Goal: Task Accomplishment & Management: Manage account settings

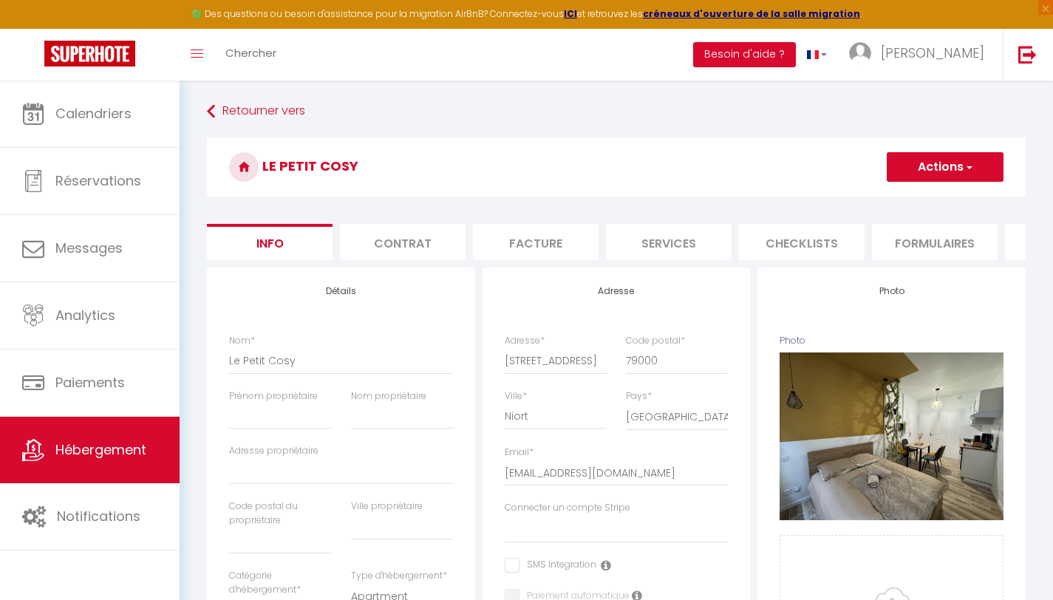
select select "2"
select select "1"
select select "17:00"
select select "23:45"
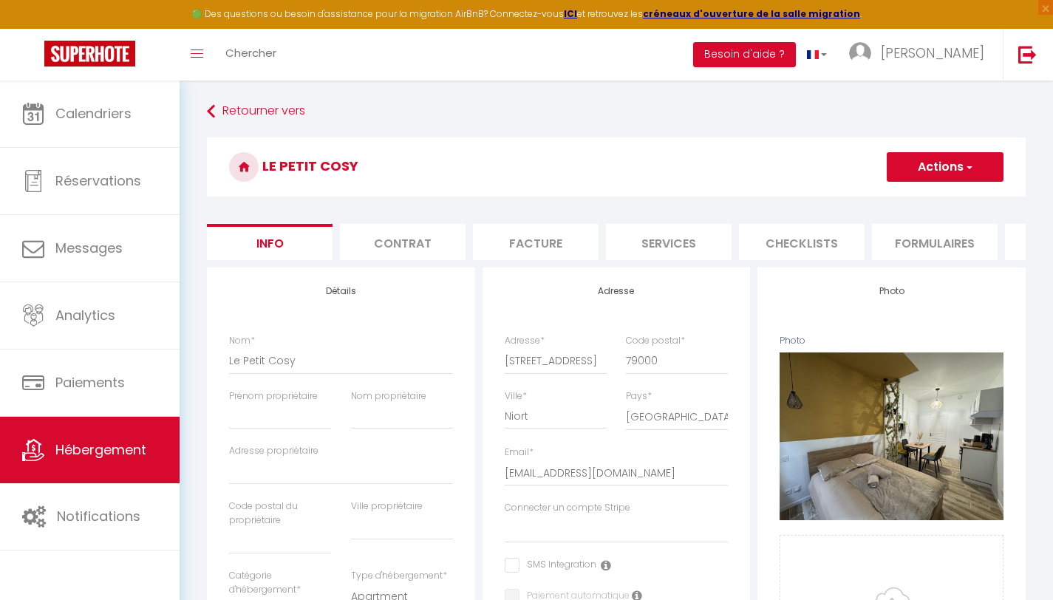
select select "10:00"
select select "30"
select select "120"
select select "28"
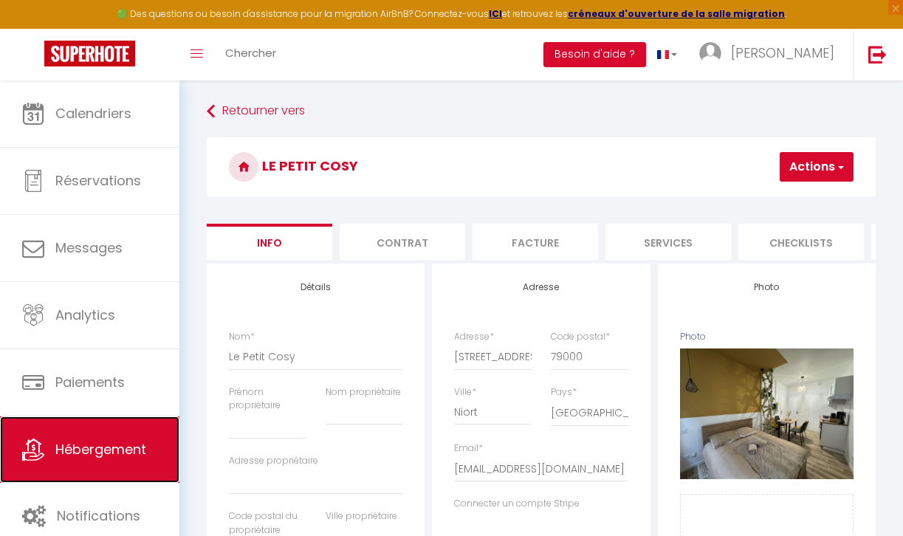
click at [77, 445] on span "Hébergement" at bounding box center [100, 449] width 91 height 18
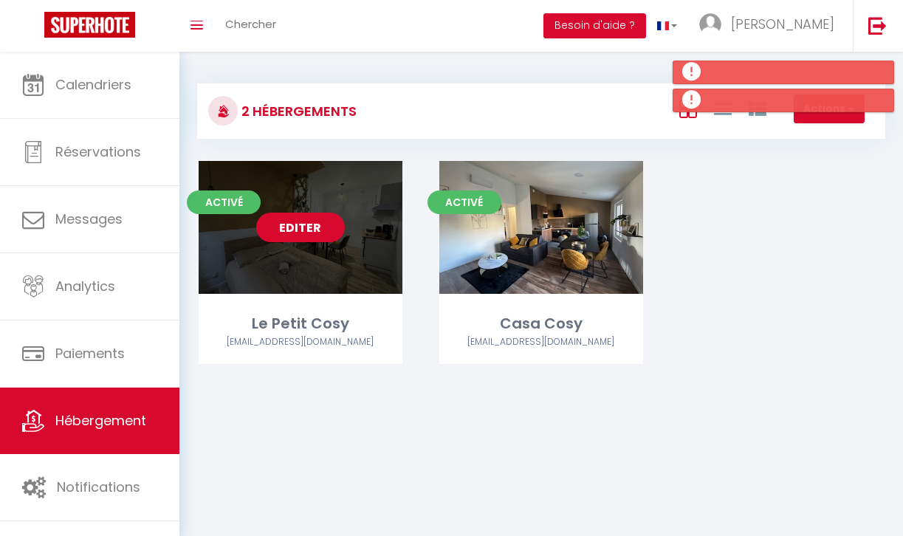
click at [292, 231] on link "Editer" at bounding box center [300, 228] width 89 height 30
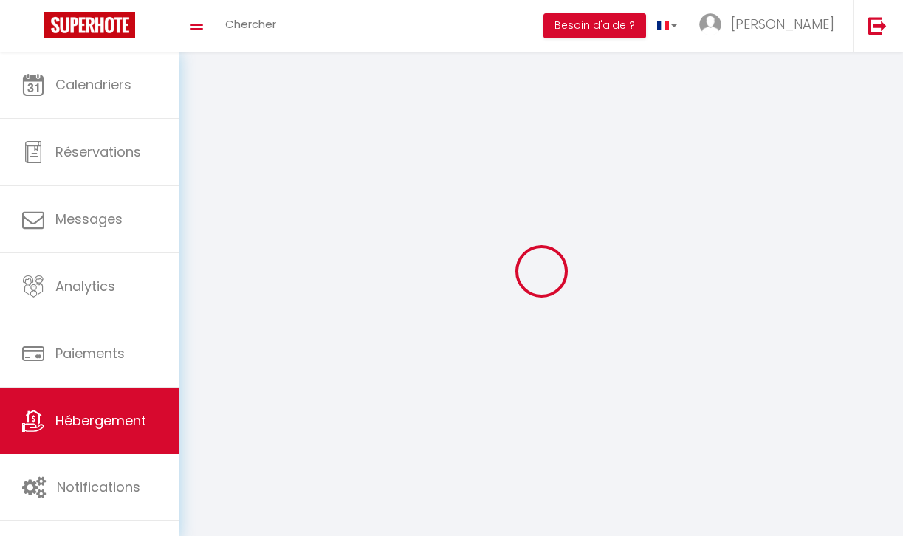
select select
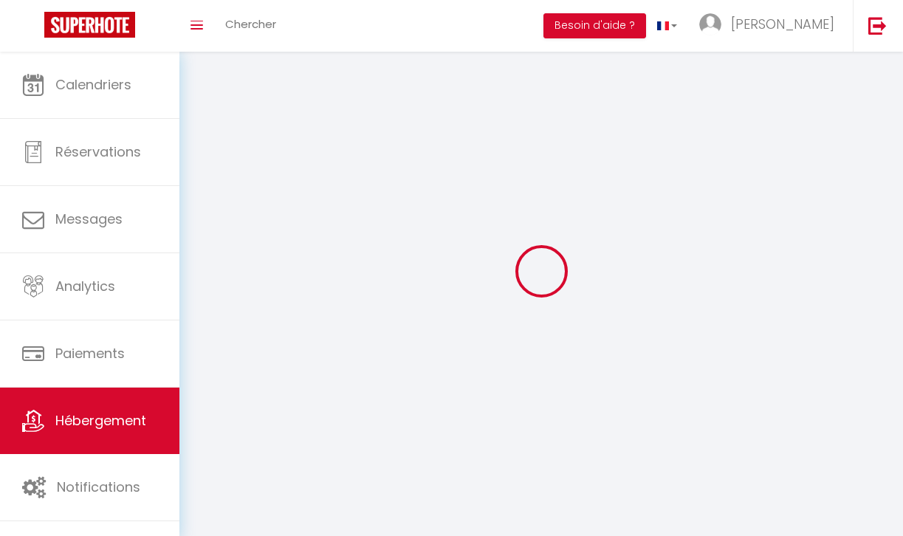
select select
checkbox input "false"
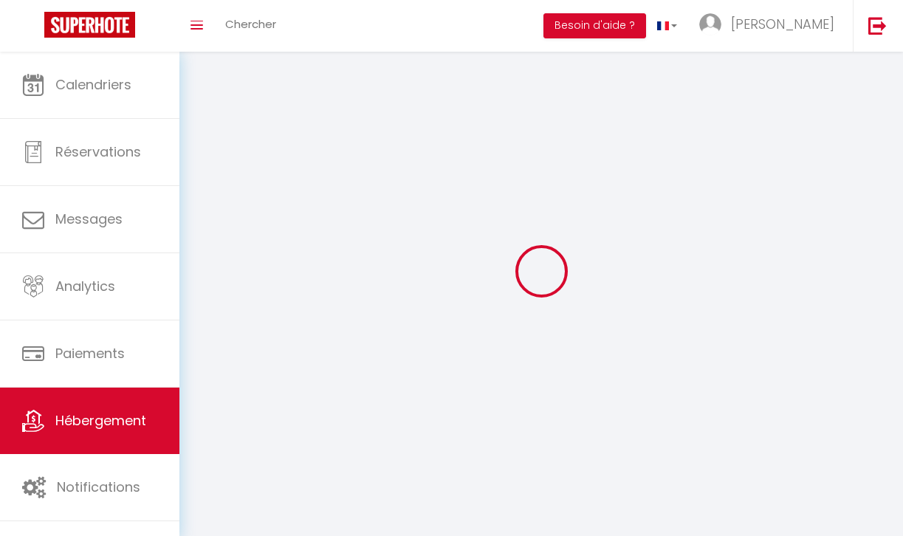
checkbox input "false"
select select
select select "28"
select select
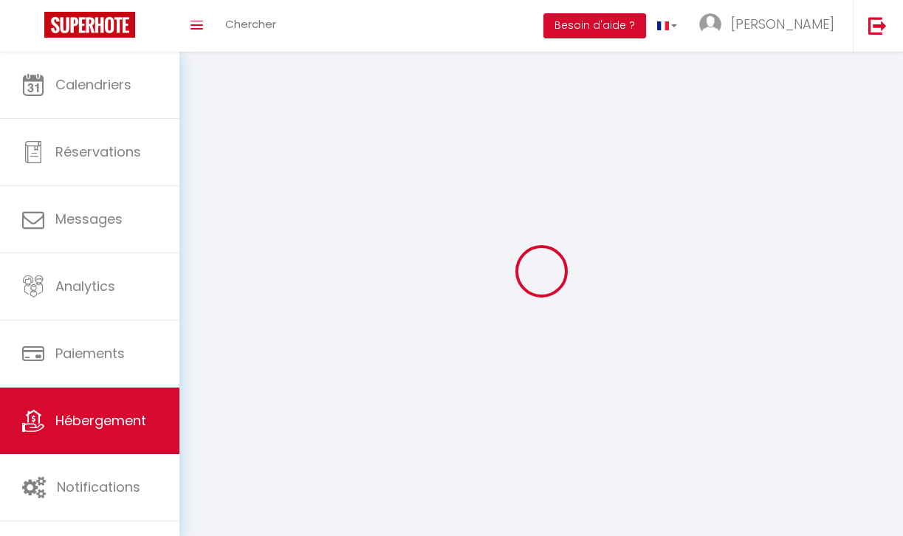
select select
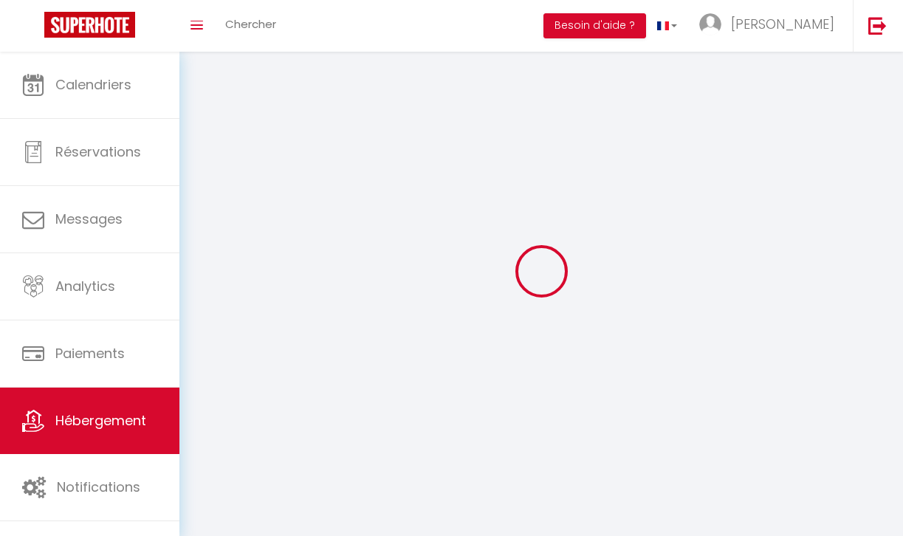
select select
checkbox input "false"
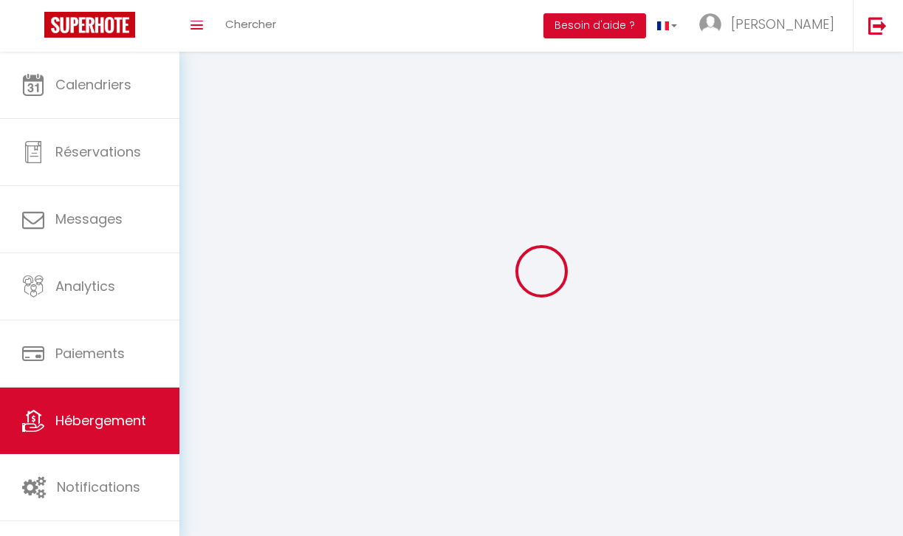
select select
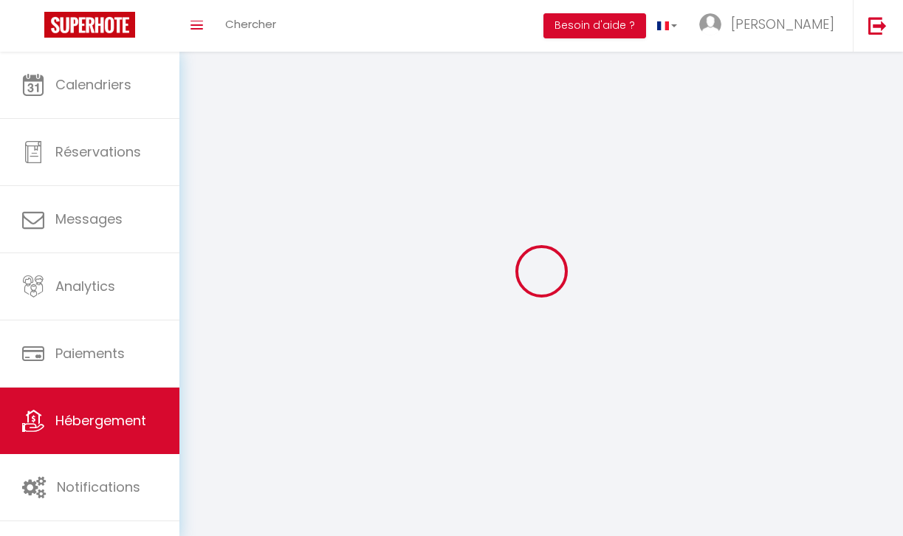
select select
checkbox input "false"
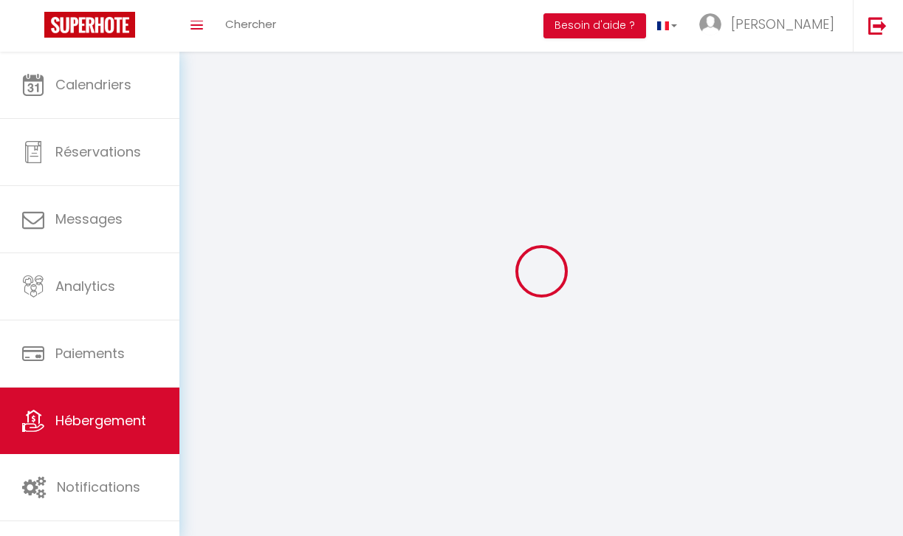
checkbox input "false"
select select
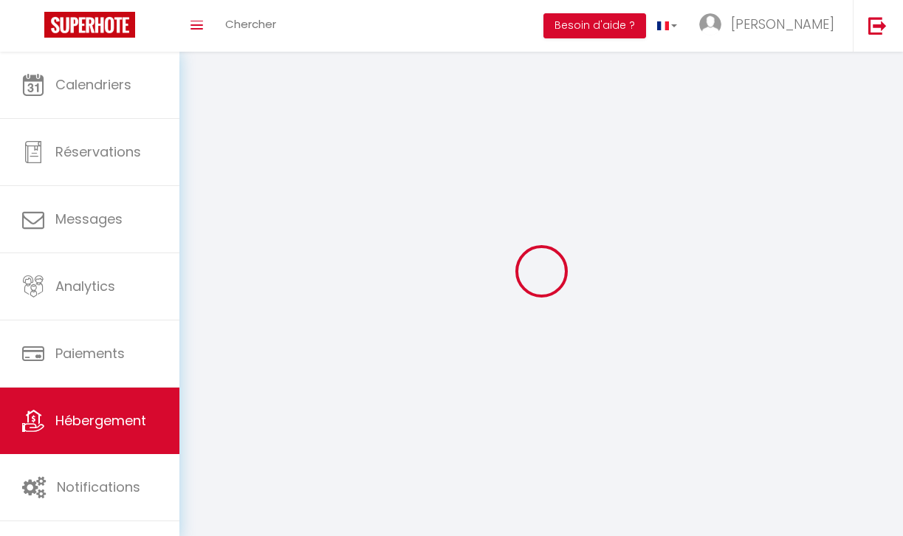
select select
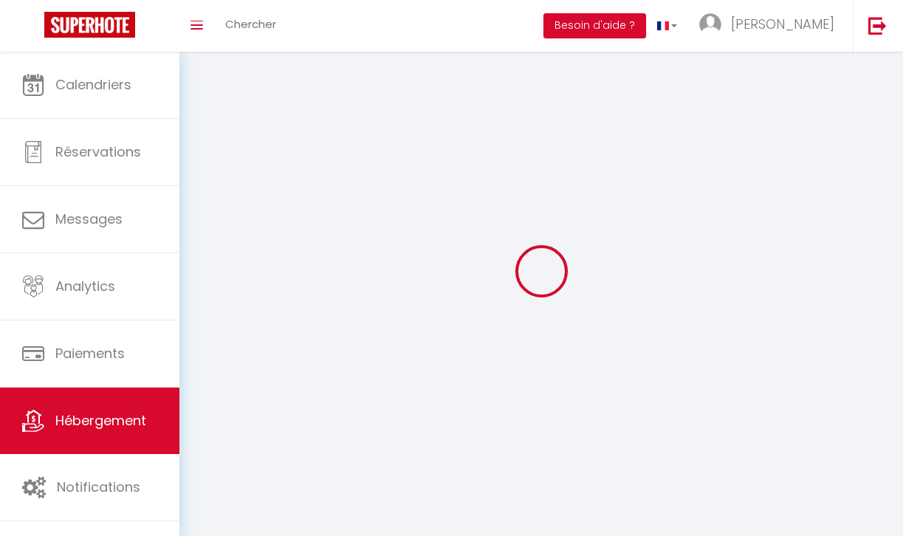
checkbox input "false"
select select
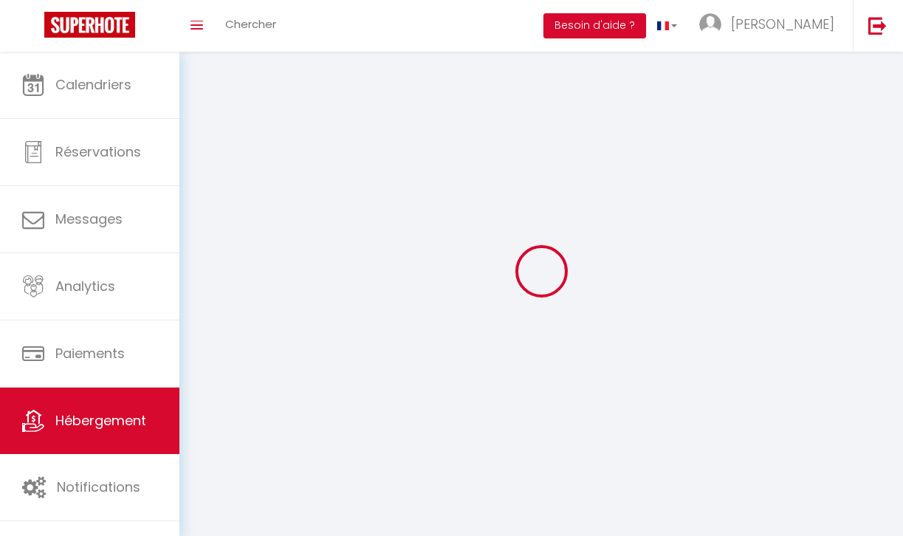
select select
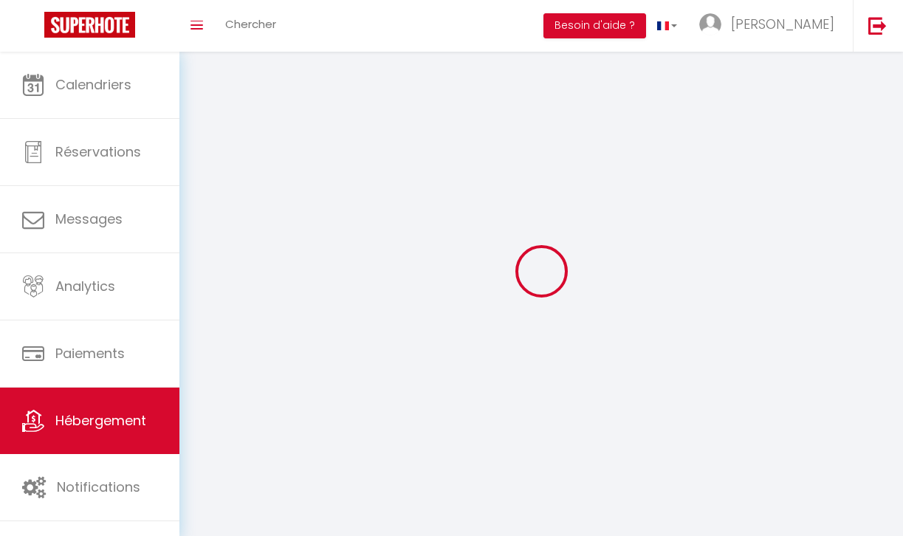
select select
checkbox input "false"
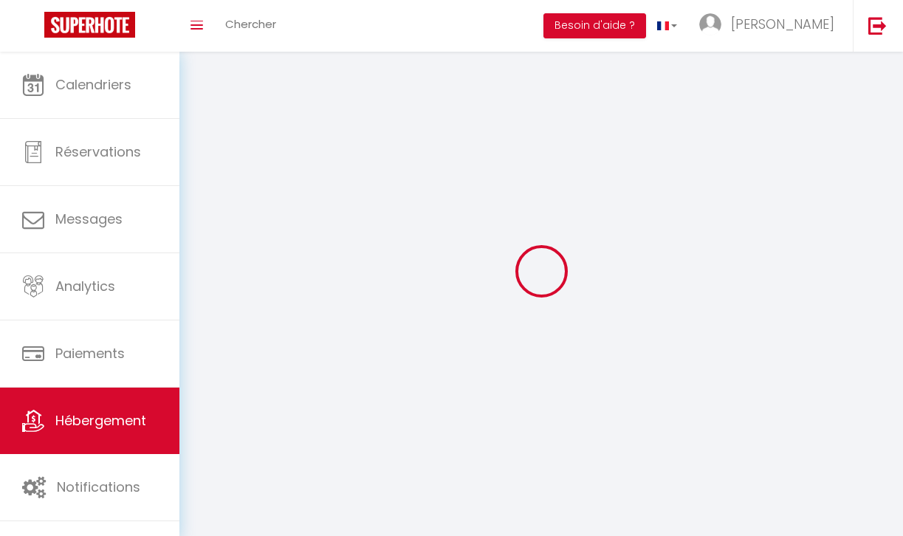
checkbox input "false"
select select
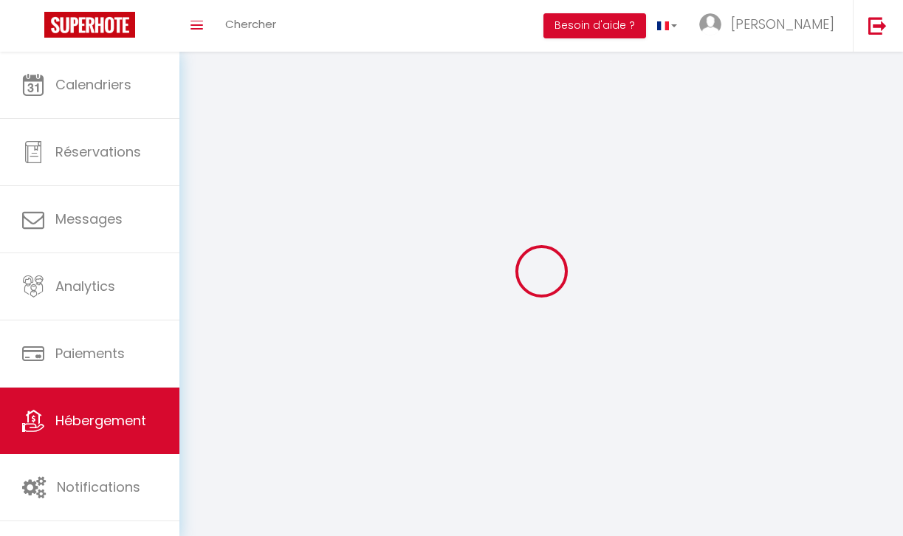
select select
checkbox input "false"
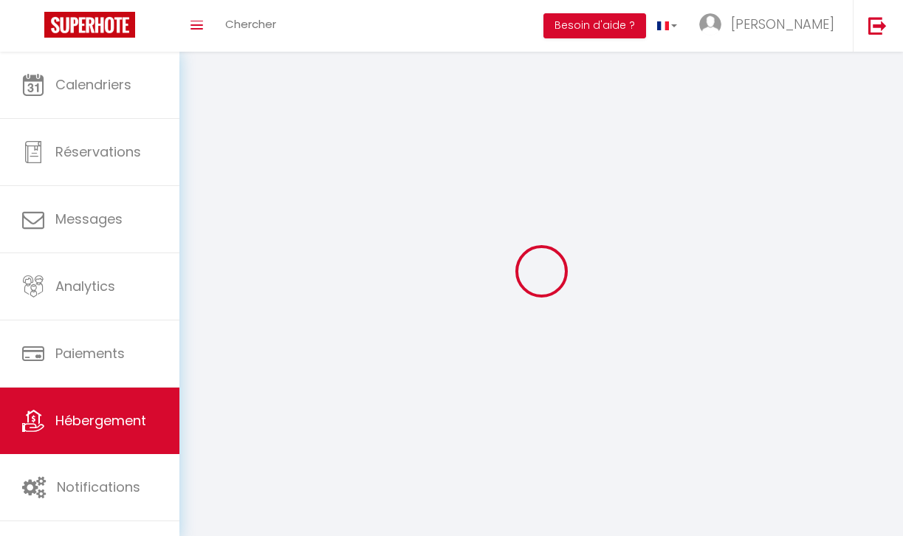
checkbox input "false"
select select
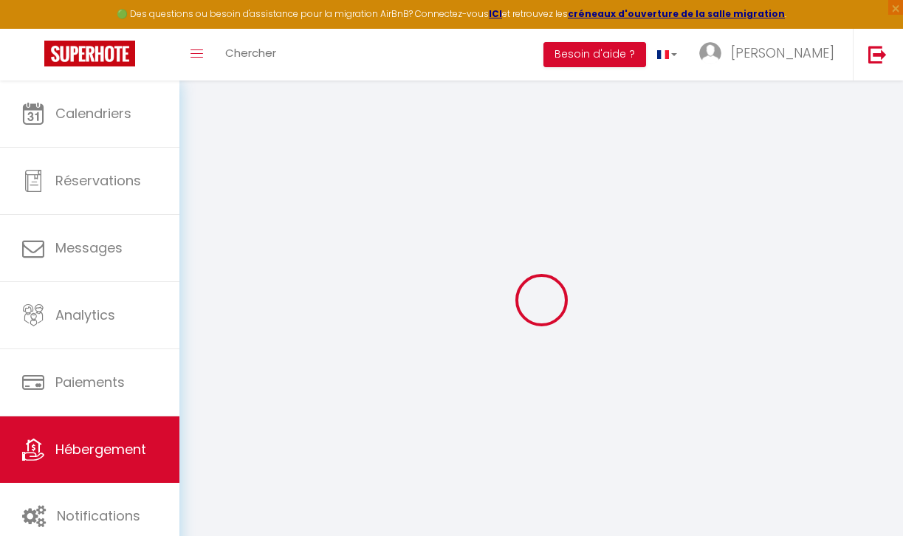
select select
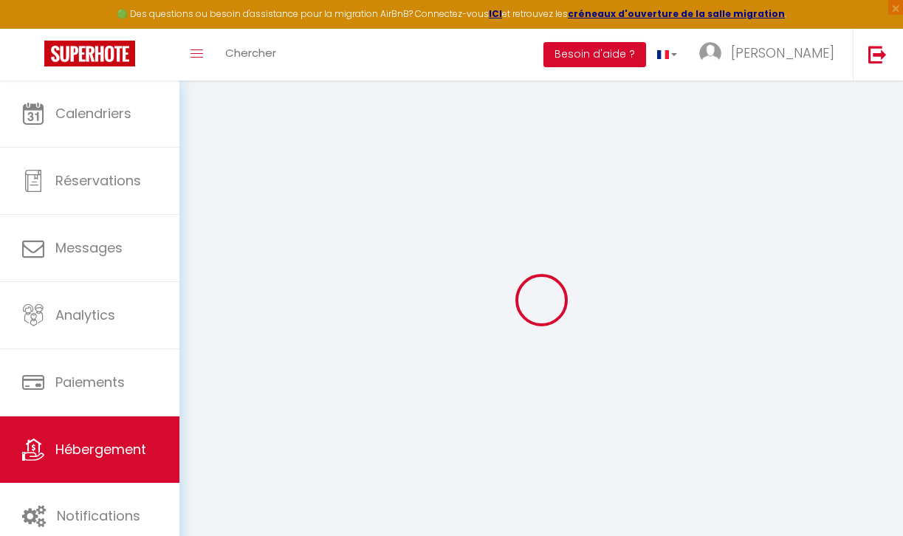
select select
checkbox input "false"
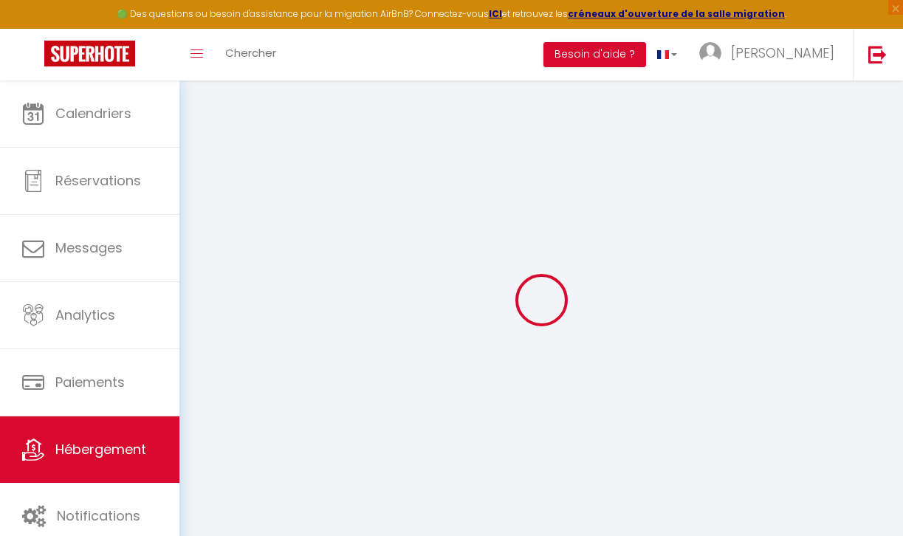
select select
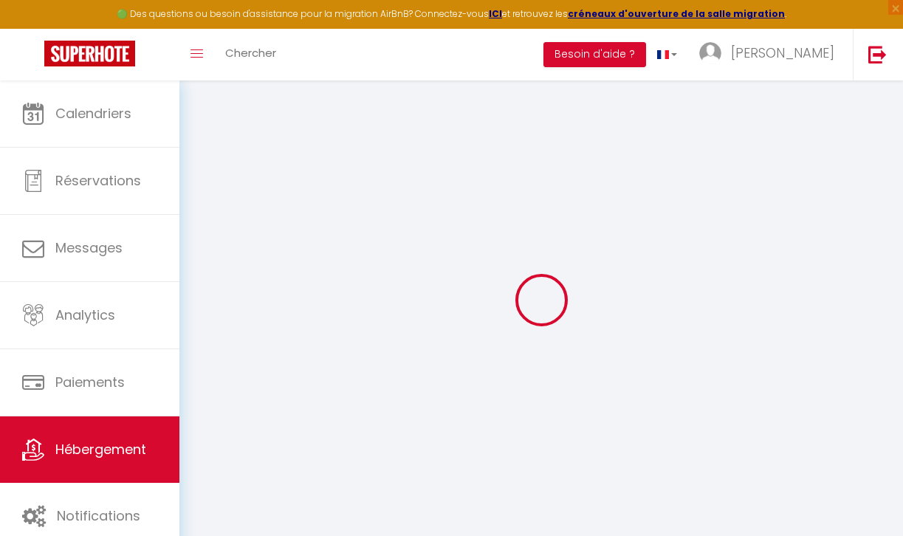
select select
checkbox input "false"
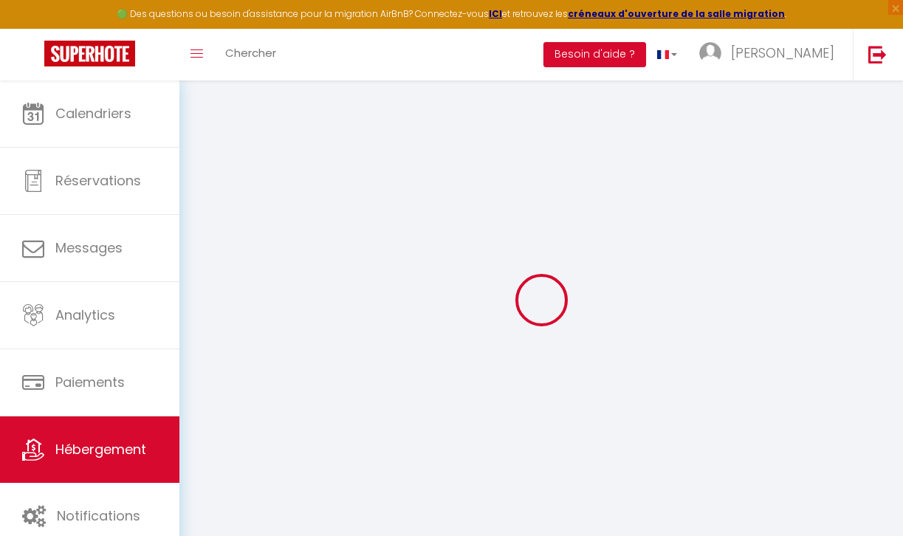
checkbox input "false"
select select
type input "Le Petit Cosy"
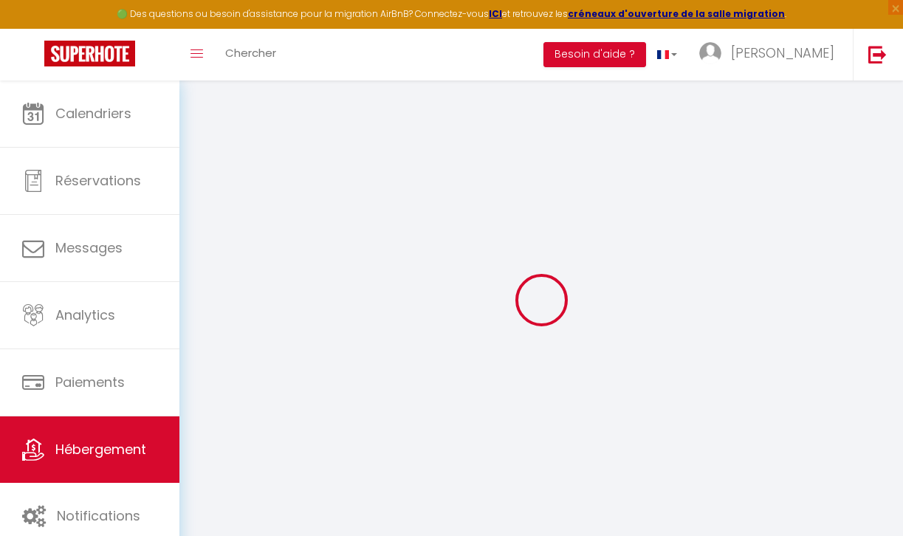
select select "2"
select select "0"
type input "34"
type input "29"
select select
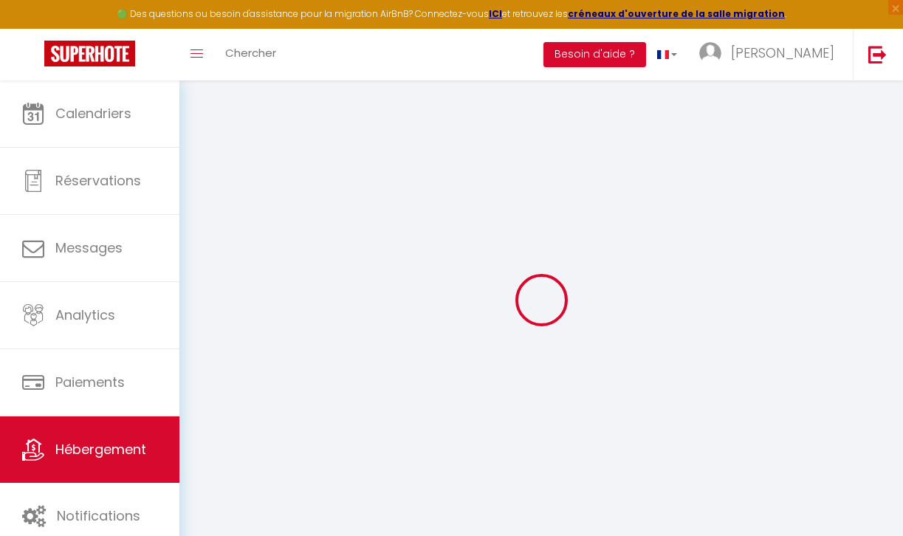
select select
type input "[STREET_ADDRESS]"
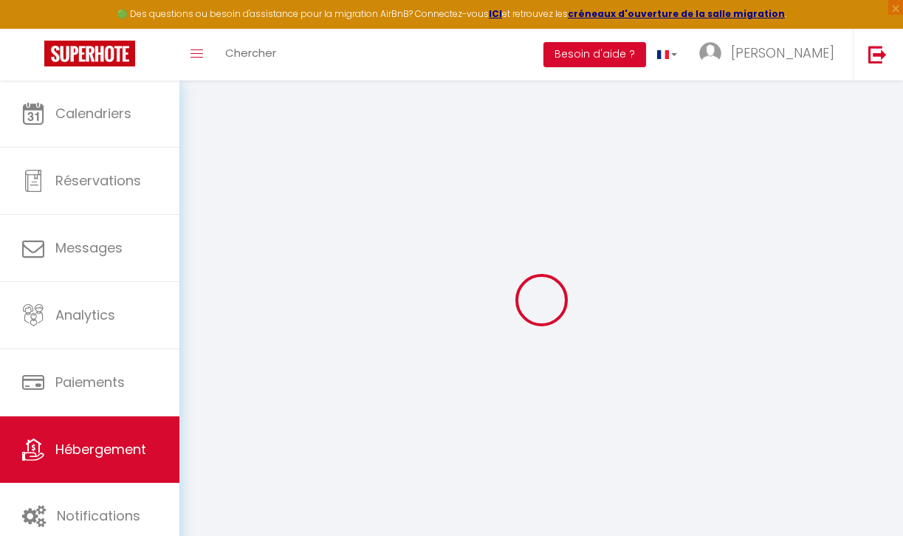
type input "79000"
type input "Niort"
type input "[EMAIL_ADDRESS][DOMAIN_NAME]"
select select
checkbox input "false"
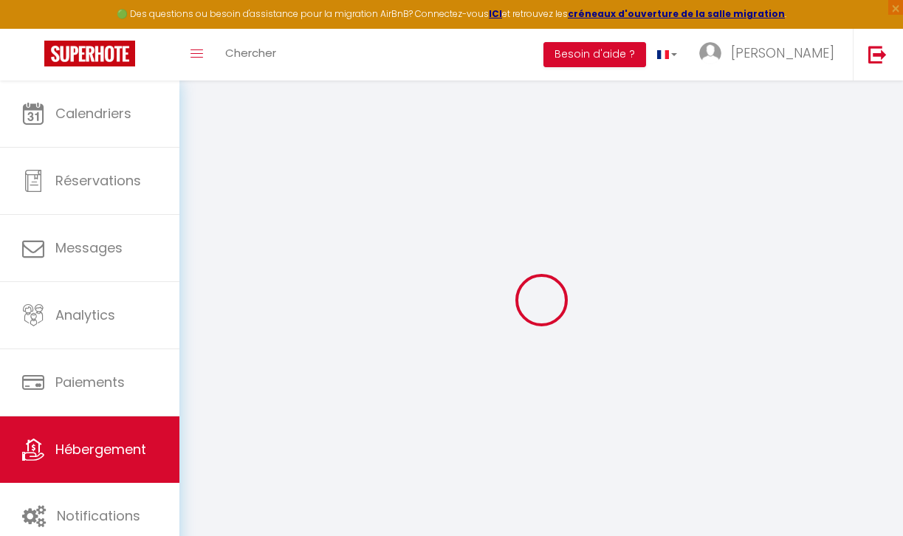
checkbox input "false"
select select
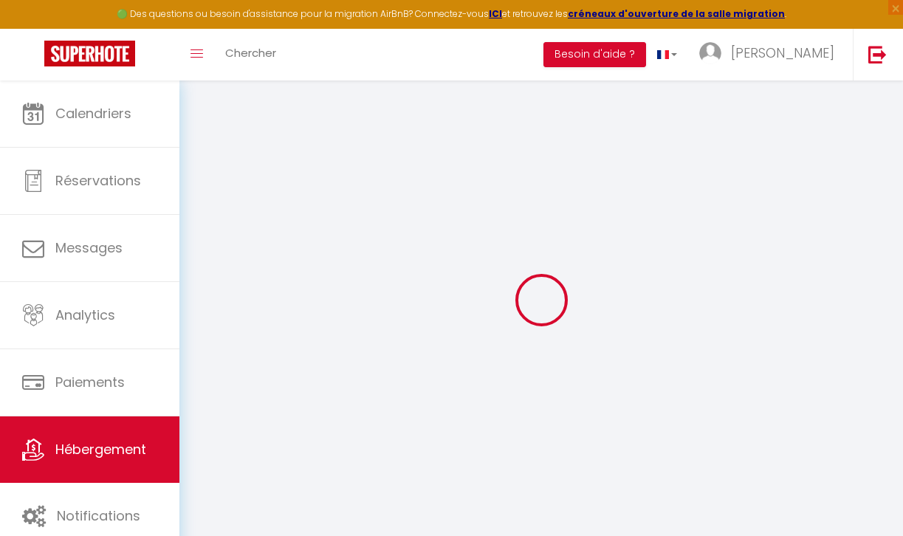
type input "0"
select select
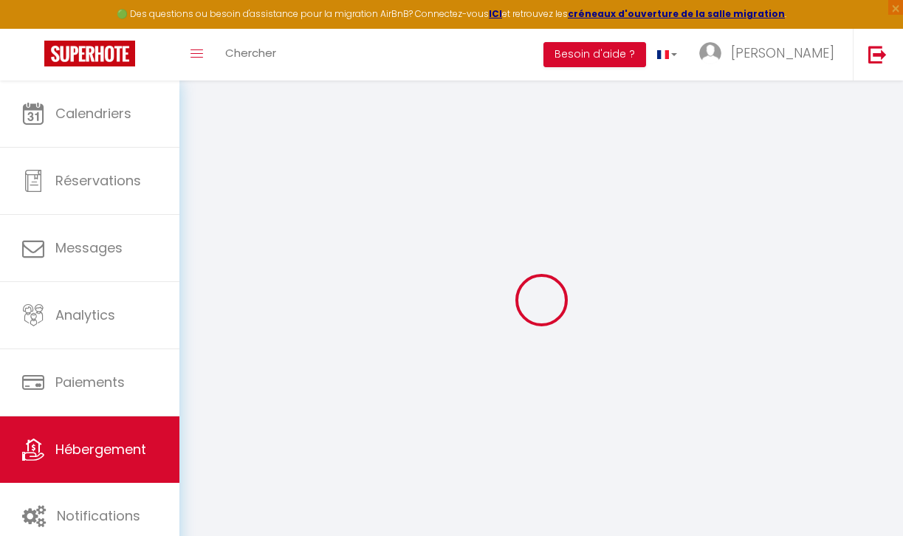
select select
checkbox input "false"
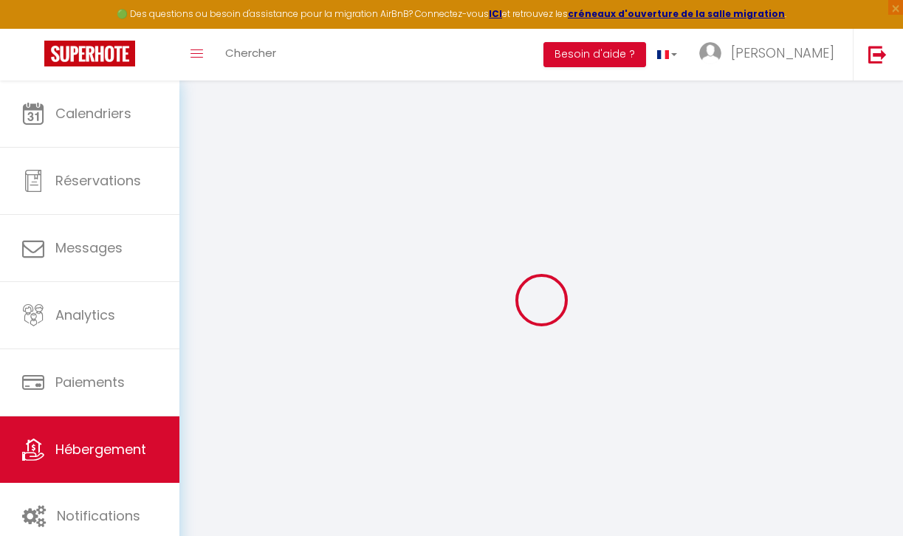
checkbox input "false"
select select
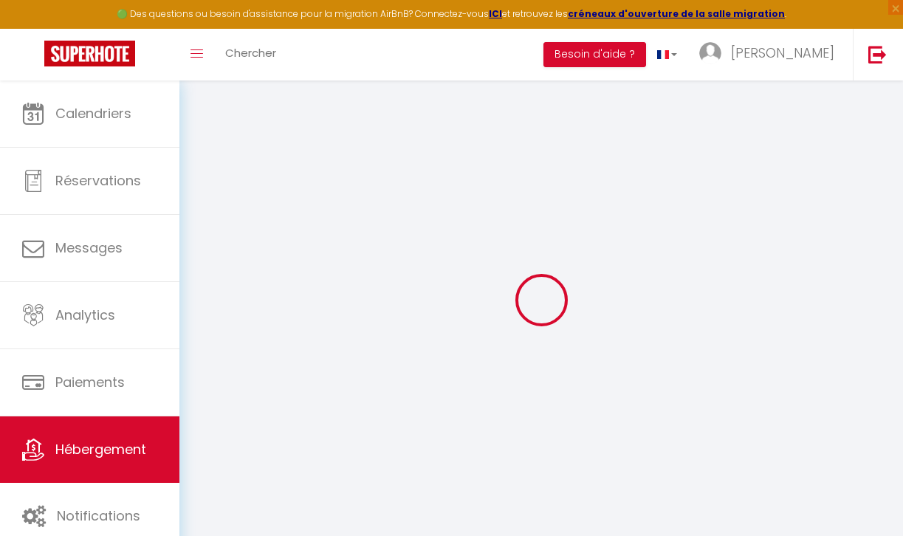
select select
checkbox input "false"
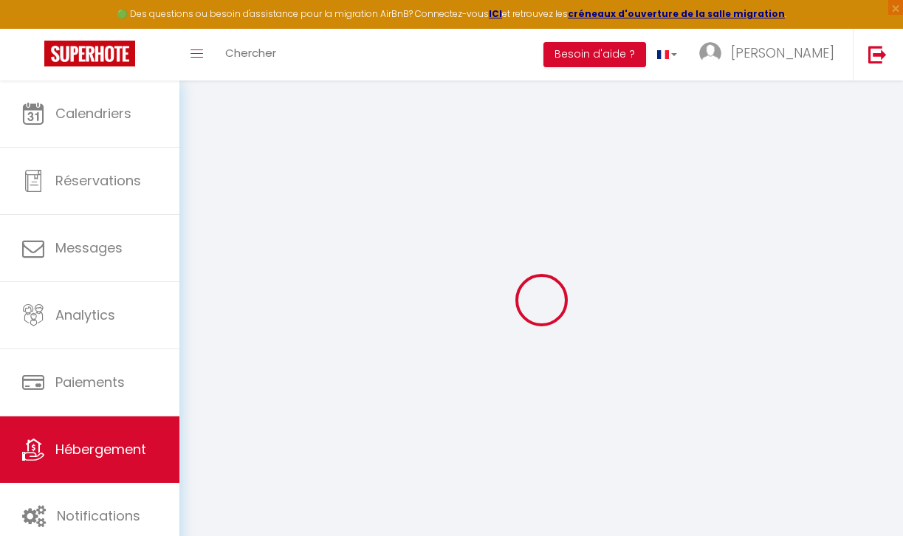
checkbox input "false"
select select
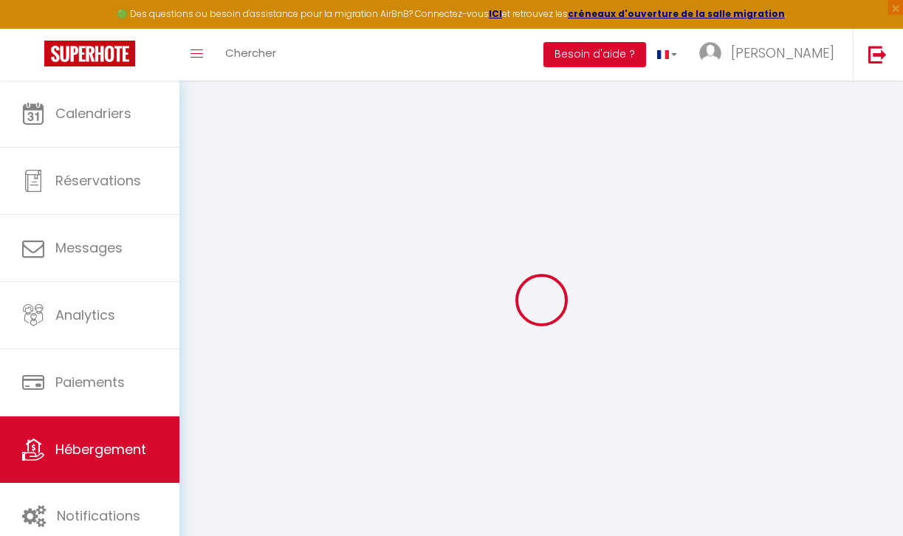
select select
checkbox input "false"
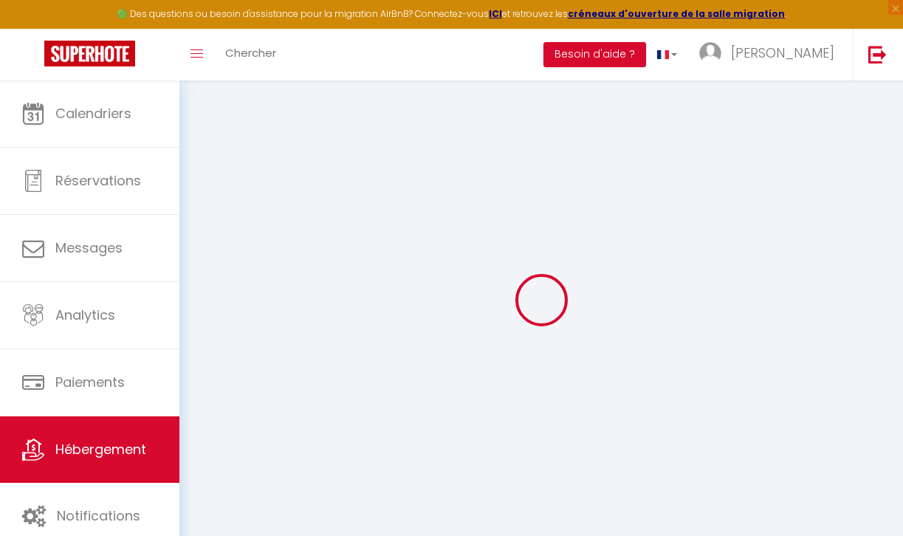
checkbox input "false"
select select
checkbox input "false"
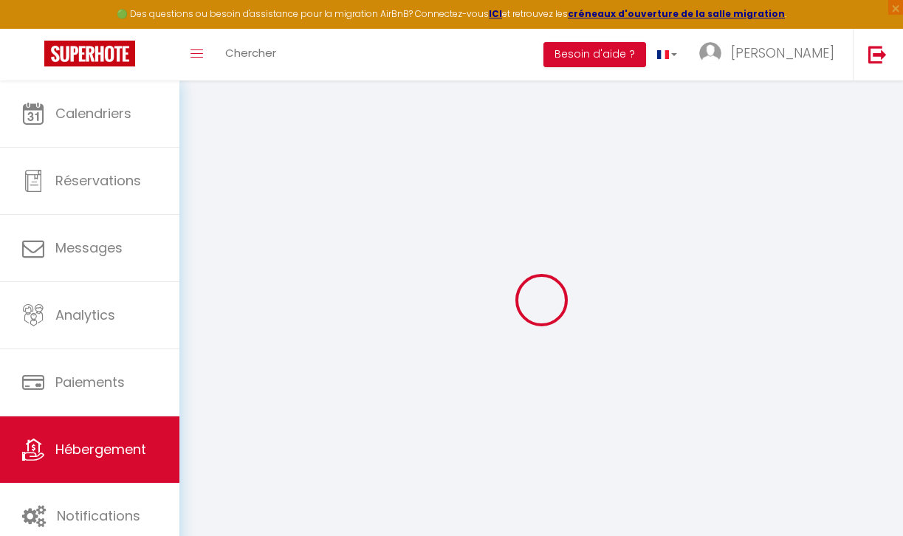
checkbox input "false"
select select
checkbox input "false"
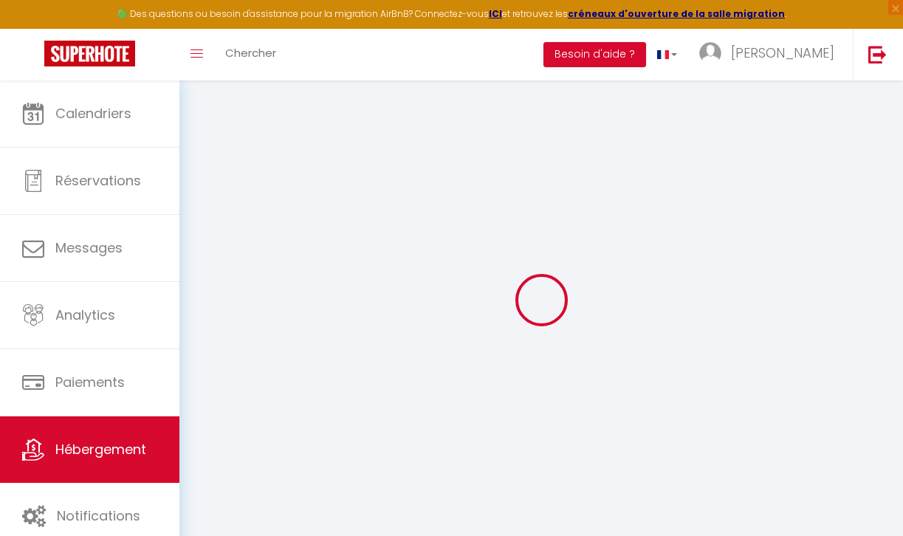
checkbox input "false"
select select "17:00"
select select "23:45"
select select "10:00"
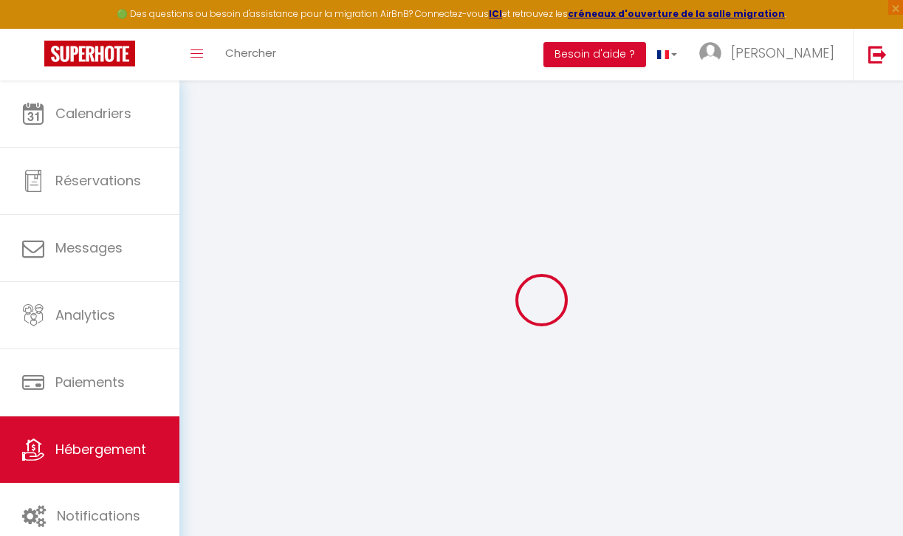
select select "30"
select select "120"
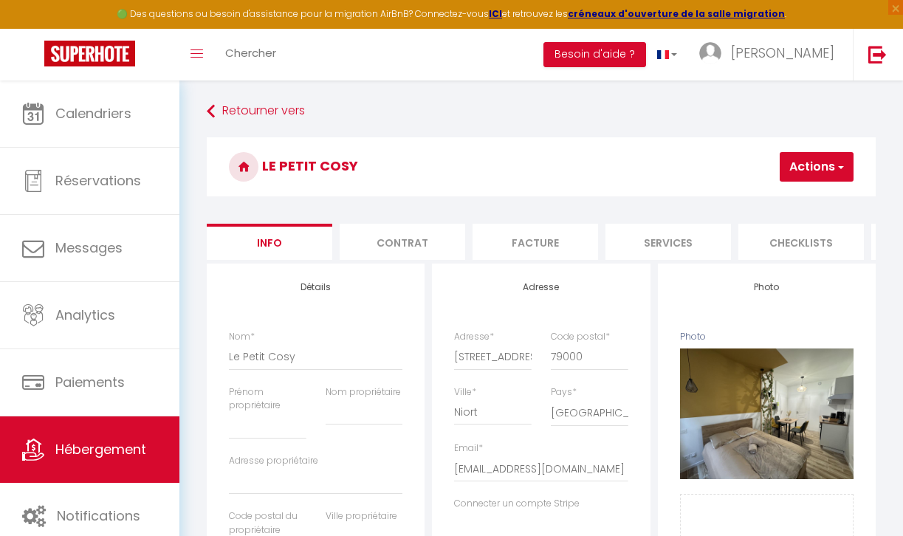
select select
checkbox input "false"
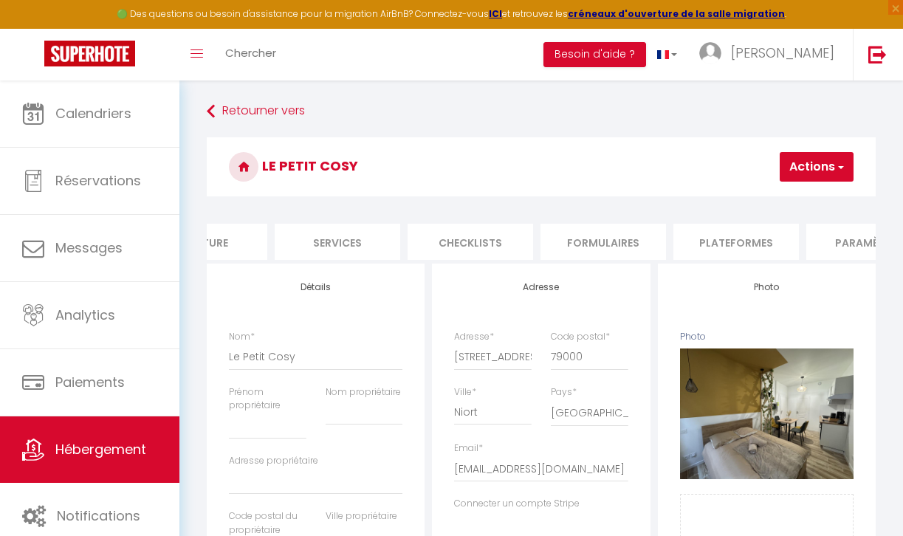
scroll to position [0, 342]
click at [711, 239] on li "Plateformes" at bounding box center [726, 242] width 126 height 36
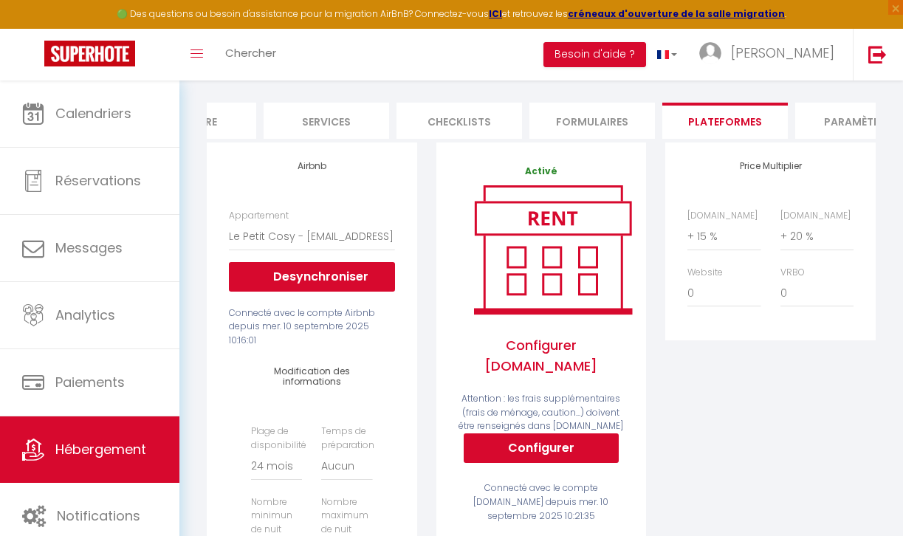
scroll to position [126, 0]
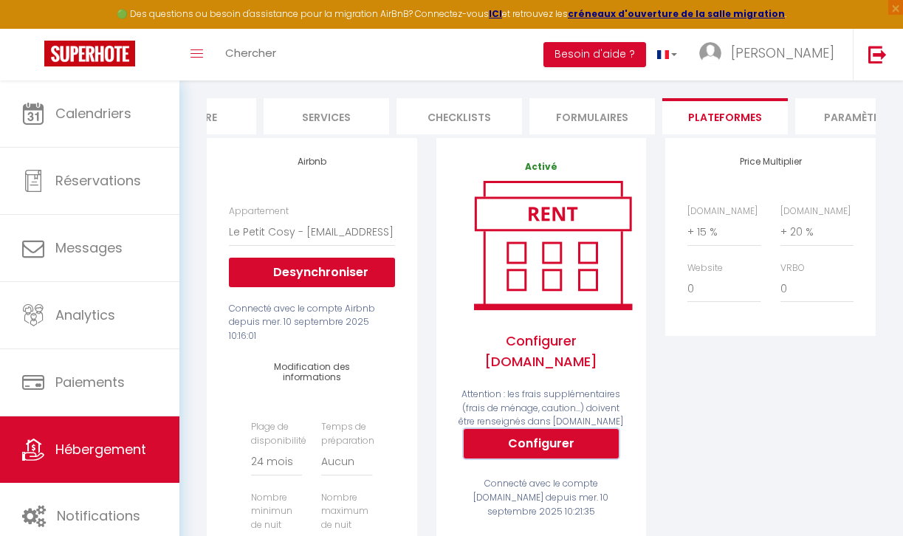
click at [567, 429] on button "Configurer" at bounding box center [541, 444] width 155 height 30
select select
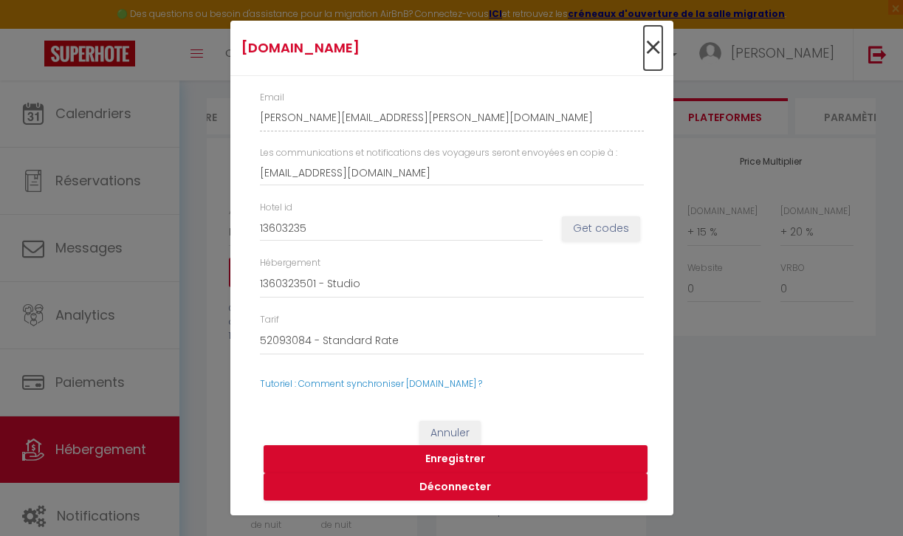
click at [646, 40] on span "×" at bounding box center [653, 48] width 18 height 44
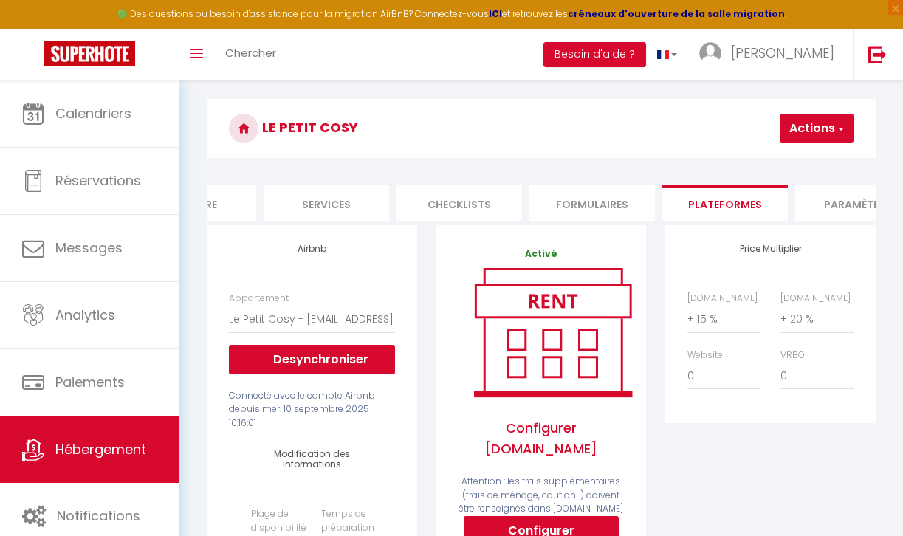
scroll to position [0, 0]
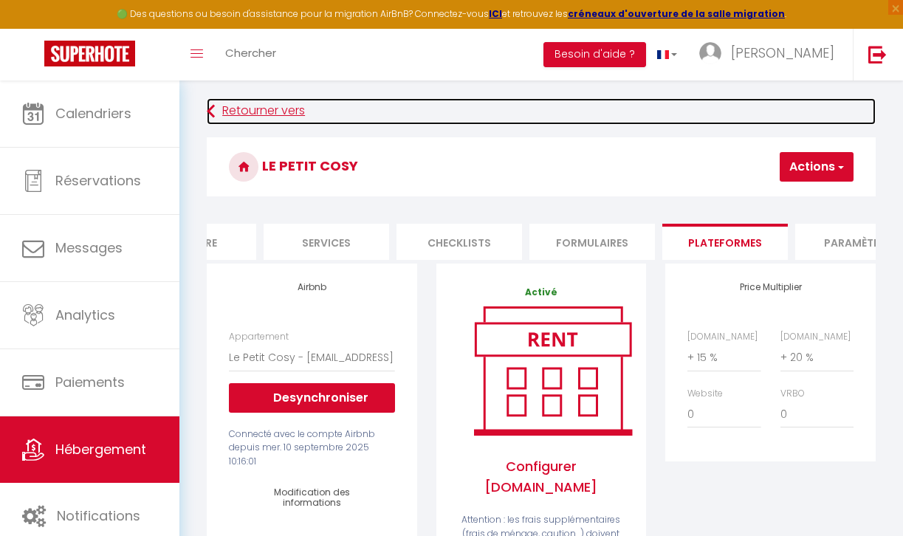
click at [454, 123] on link "Retourner vers" at bounding box center [541, 111] width 669 height 27
